Goal: Task Accomplishment & Management: Manage account settings

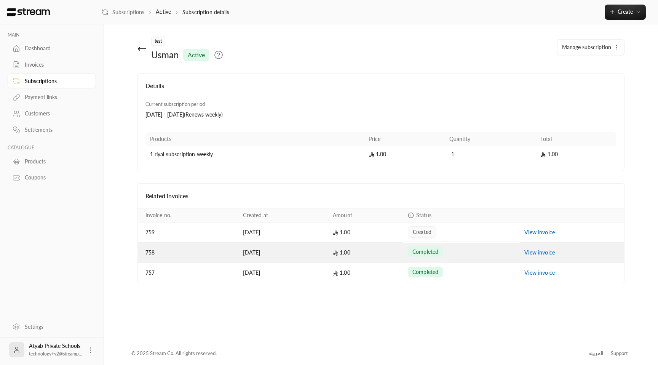
click at [542, 254] on link "View invoice" at bounding box center [539, 252] width 30 height 6
click at [537, 254] on link "View invoice" at bounding box center [539, 252] width 30 height 6
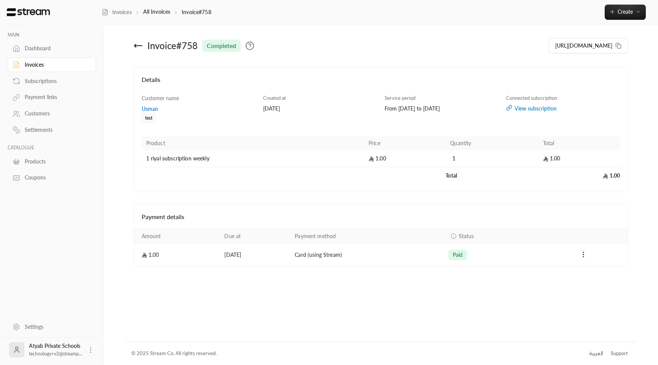
click at [135, 43] on icon at bounding box center [138, 45] width 9 height 9
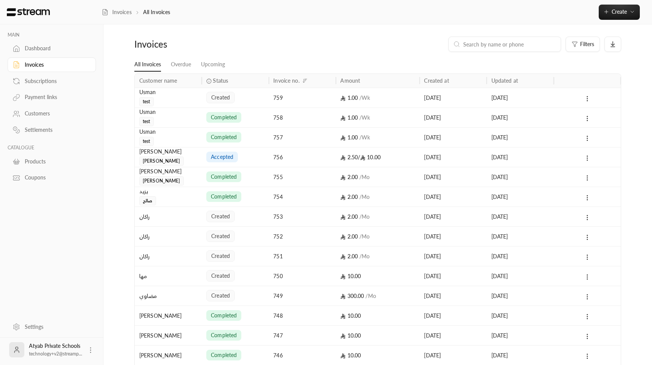
click at [248, 91] on div "created" at bounding box center [235, 97] width 58 height 19
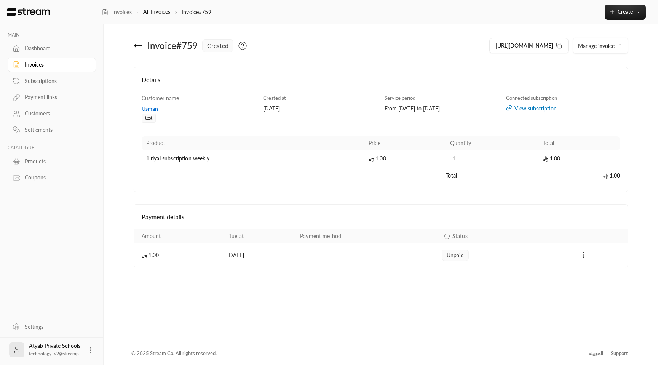
click at [131, 47] on div "Invoice # 759 created" at bounding box center [255, 46] width 251 height 18
click at [534, 110] on div "View subscription" at bounding box center [563, 109] width 114 height 8
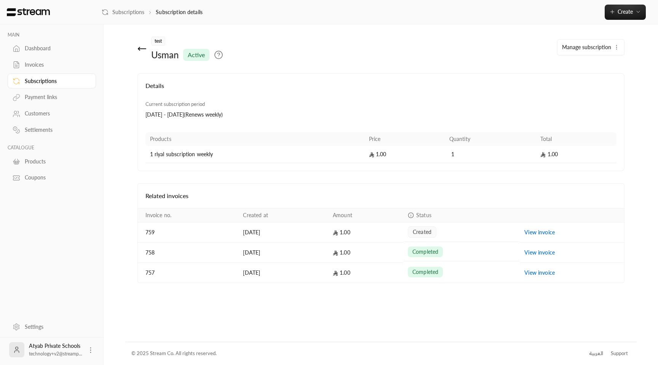
click at [600, 46] on span "Manage subscription" at bounding box center [586, 47] width 49 height 6
click at [598, 95] on span "Cancel subscription" at bounding box center [589, 97] width 46 height 6
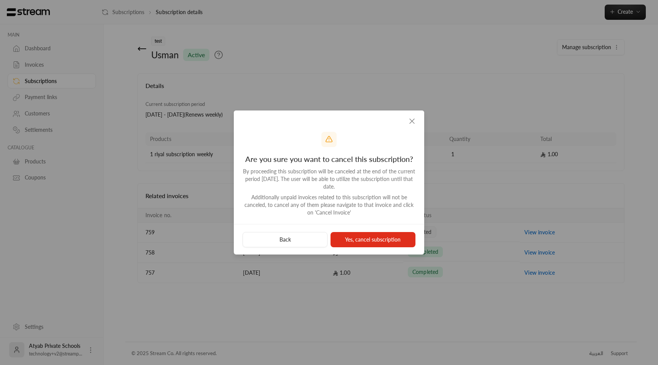
click at [386, 238] on button "Yes, cancel subscription" at bounding box center [372, 239] width 85 height 15
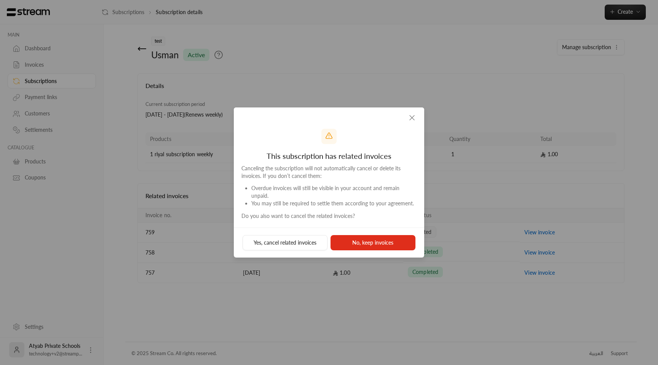
click at [295, 238] on button "Yes, cancel related invoices" at bounding box center [284, 242] width 85 height 15
